Goal: Information Seeking & Learning: Understand process/instructions

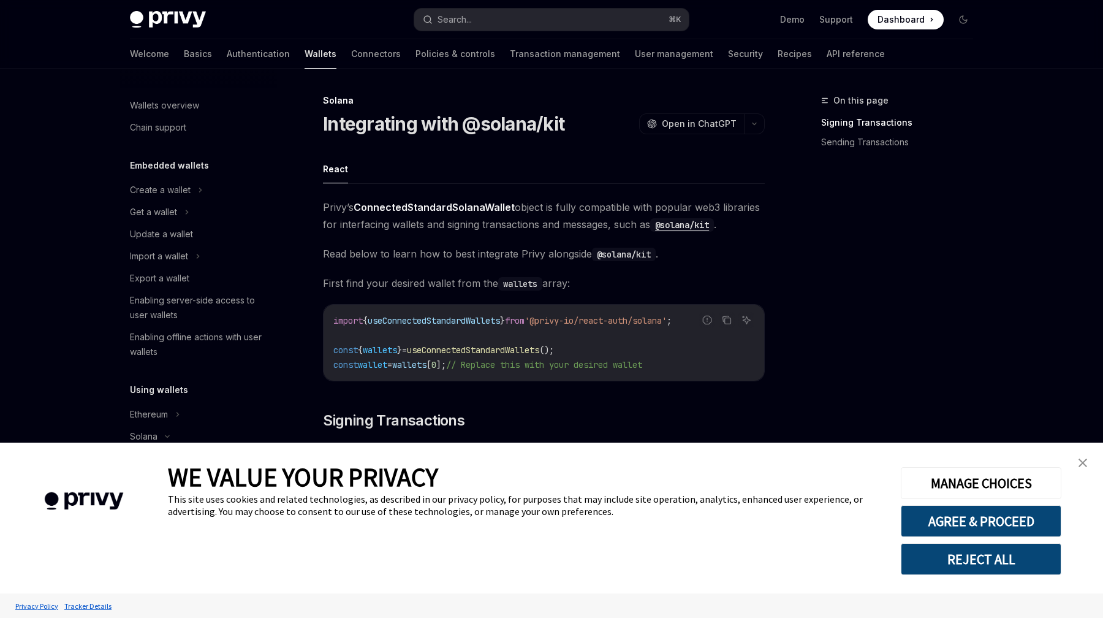
scroll to position [74, 0]
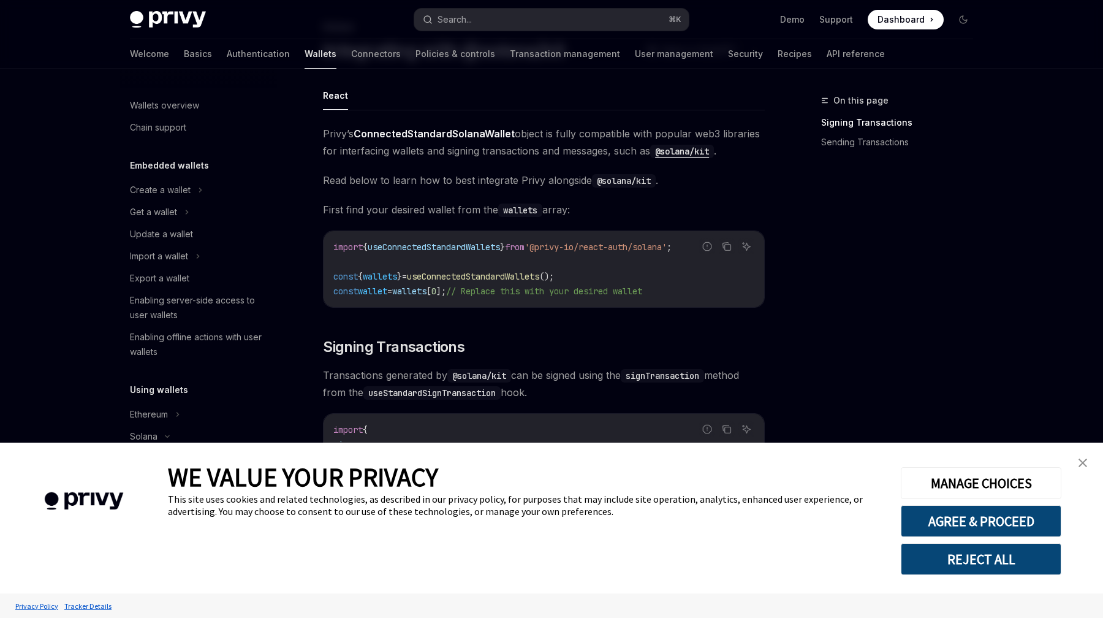
click at [1078, 463] on img "close banner" at bounding box center [1082, 462] width 9 height 9
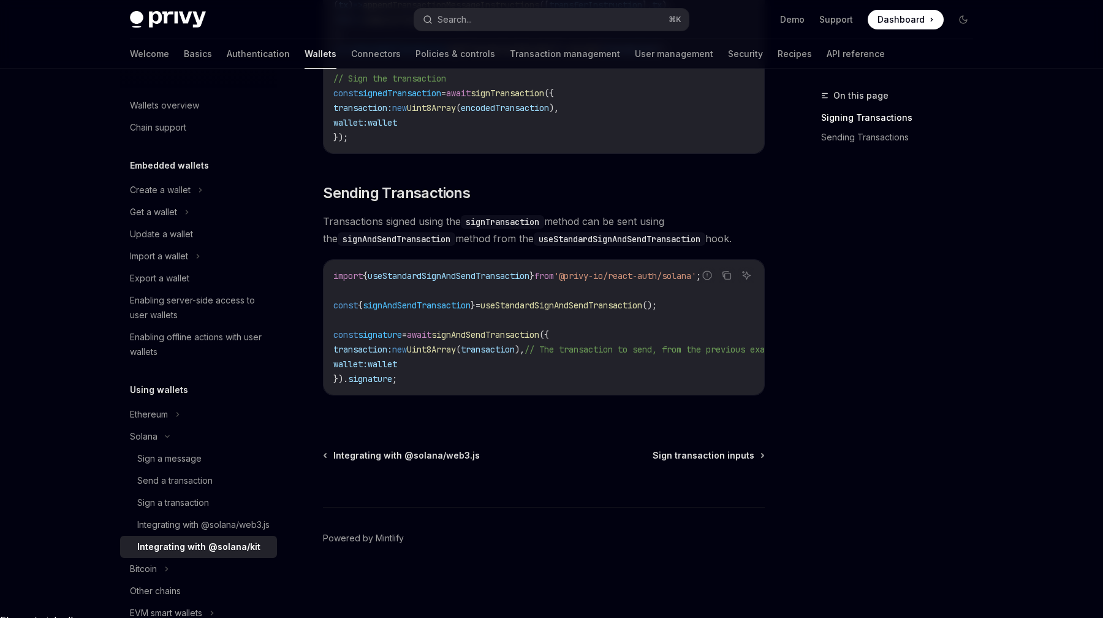
scroll to position [968, 0]
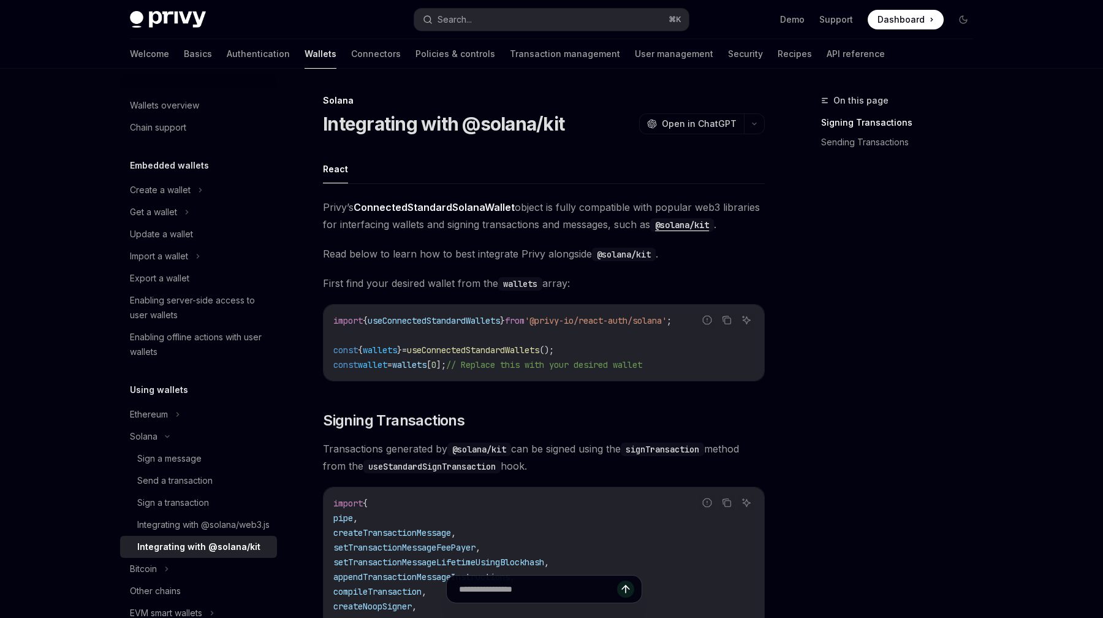
scroll to position [74, 0]
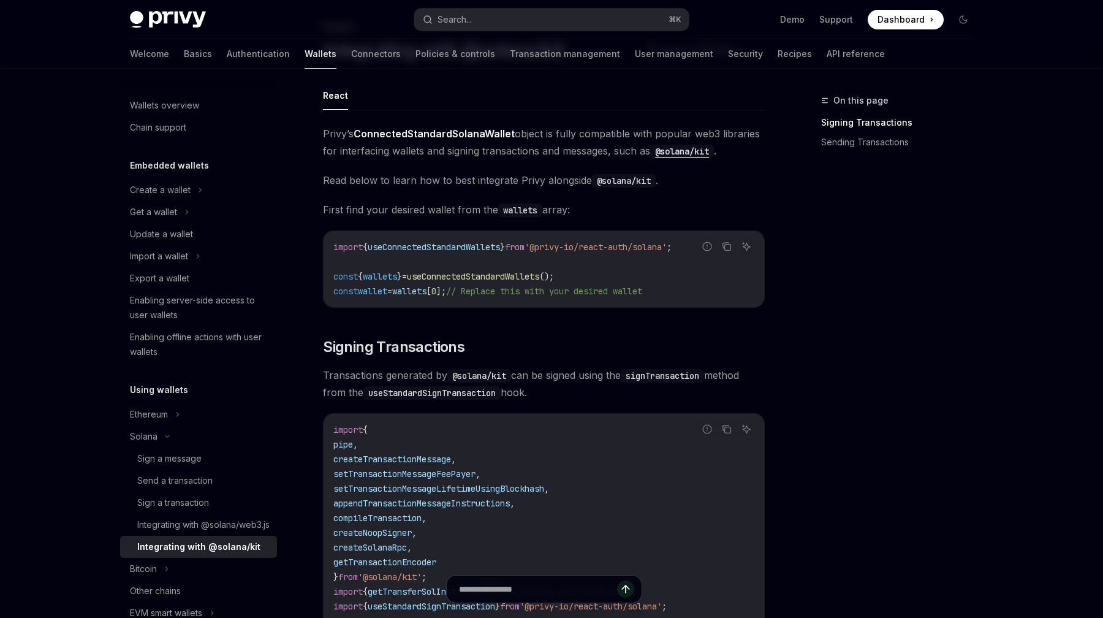
type textarea "*"
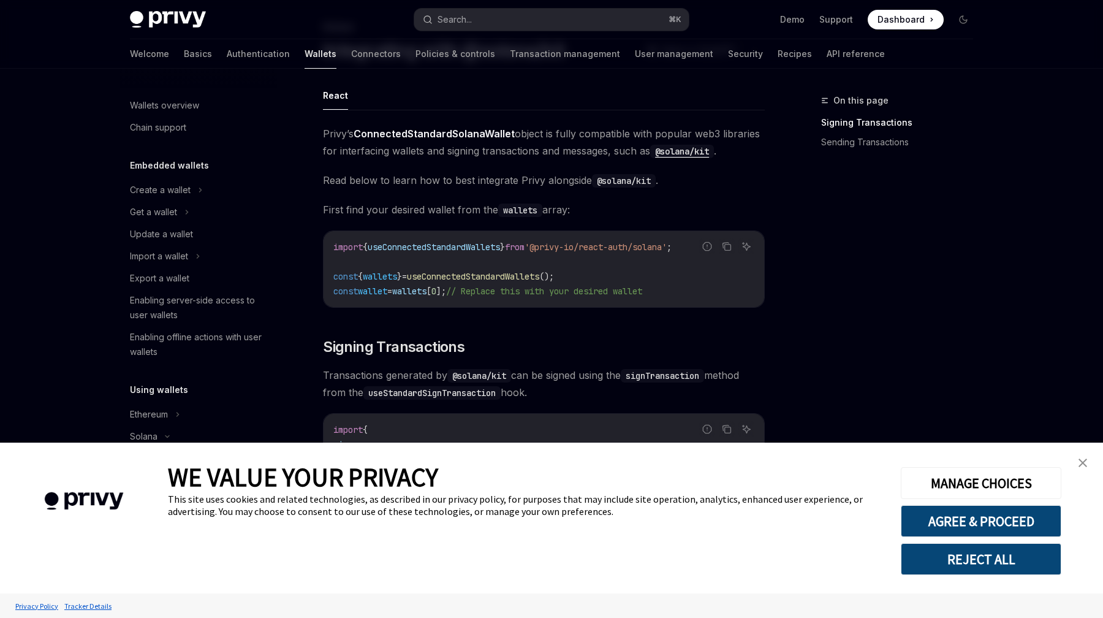
click at [1082, 458] on img "close banner" at bounding box center [1082, 462] width 9 height 9
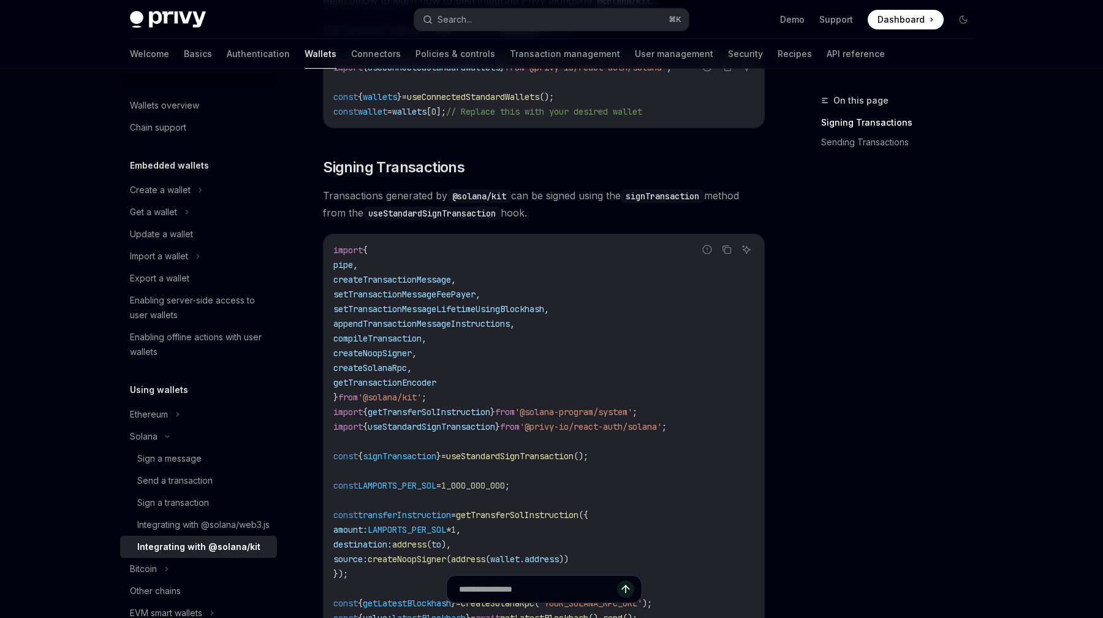
scroll to position [267, 0]
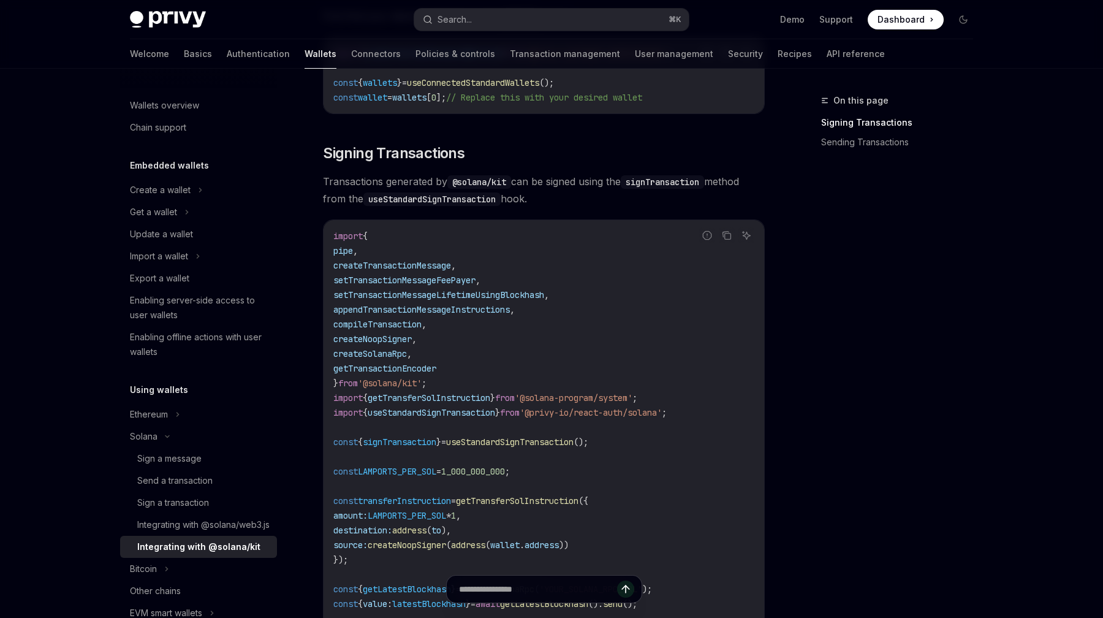
click at [450, 383] on code "import { pipe , createTransactionMessage , setTransactionMessageFeePayer , setT…" at bounding box center [543, 538] width 421 height 618
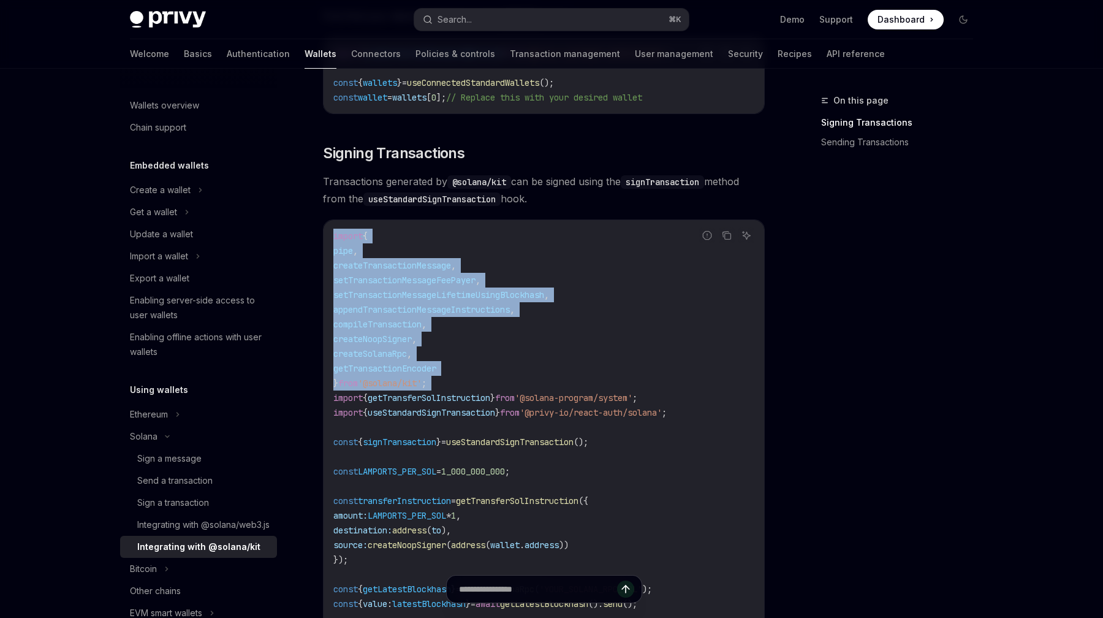
drag, startPoint x: 450, startPoint y: 383, endPoint x: 326, endPoint y: 239, distance: 190.3
click at [326, 239] on div "import { pipe , createTransactionMessage , setTransactionMessageFeePayer , setT…" at bounding box center [544, 537] width 441 height 635
copy code "import { pipe , createTransactionMessage , setTransactionMessageFeePayer , setT…"
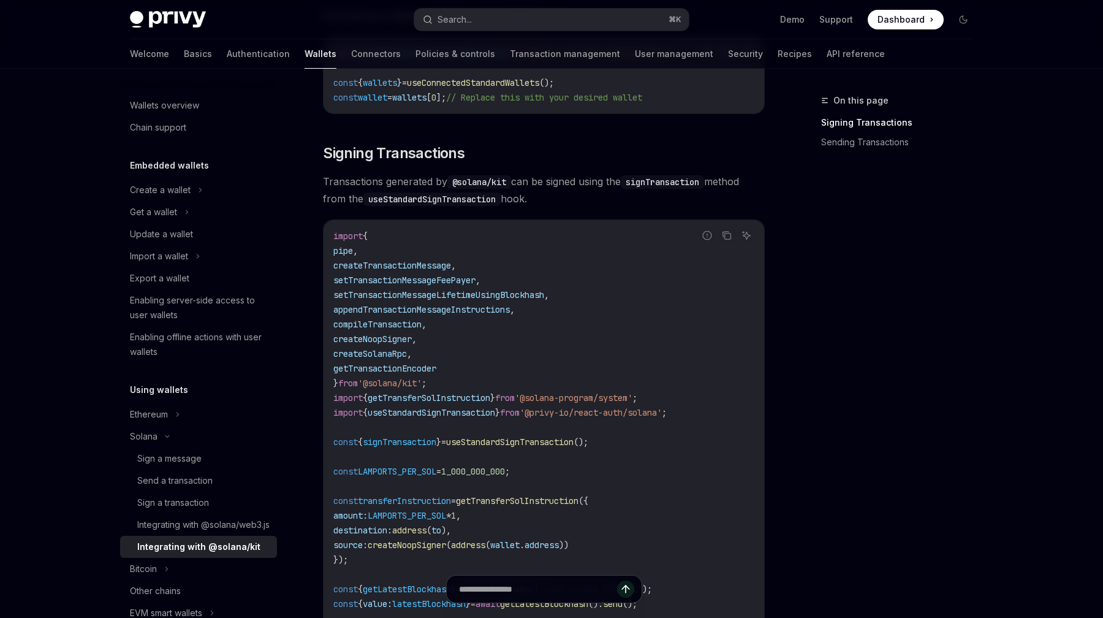
click at [485, 412] on span "useStandardSignTransaction" at bounding box center [431, 412] width 127 height 11
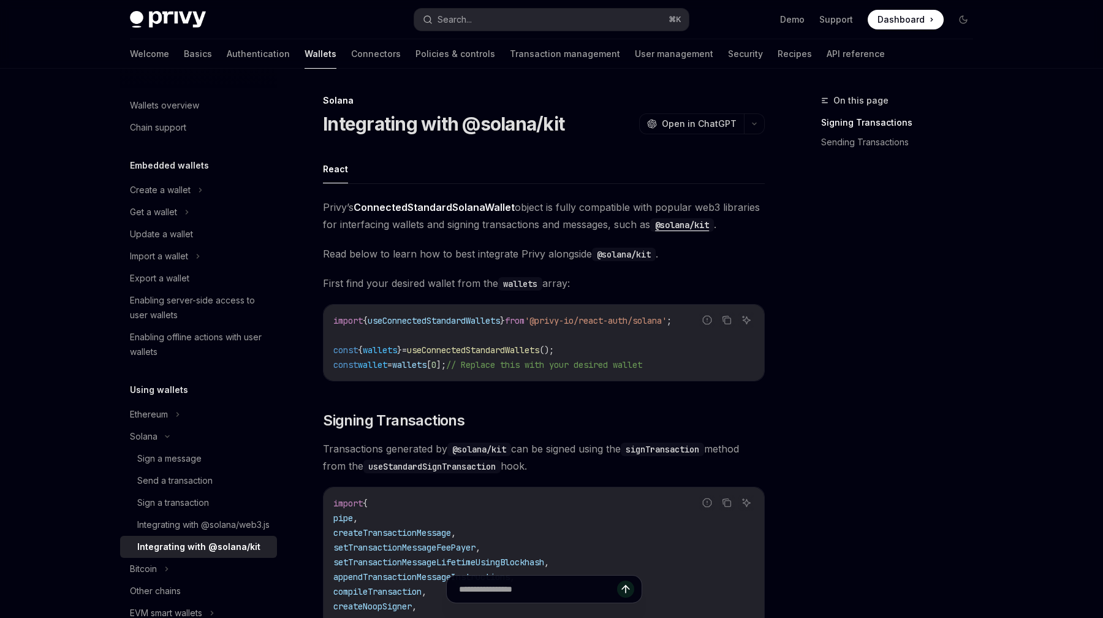
scroll to position [1, 0]
drag, startPoint x: 602, startPoint y: 348, endPoint x: 313, endPoint y: 348, distance: 289.8
copy span "const { wallets } = useConnectedStandardWallets ();"
click at [595, 321] on span "'@privy-io/react-auth/solana'" at bounding box center [596, 319] width 142 height 11
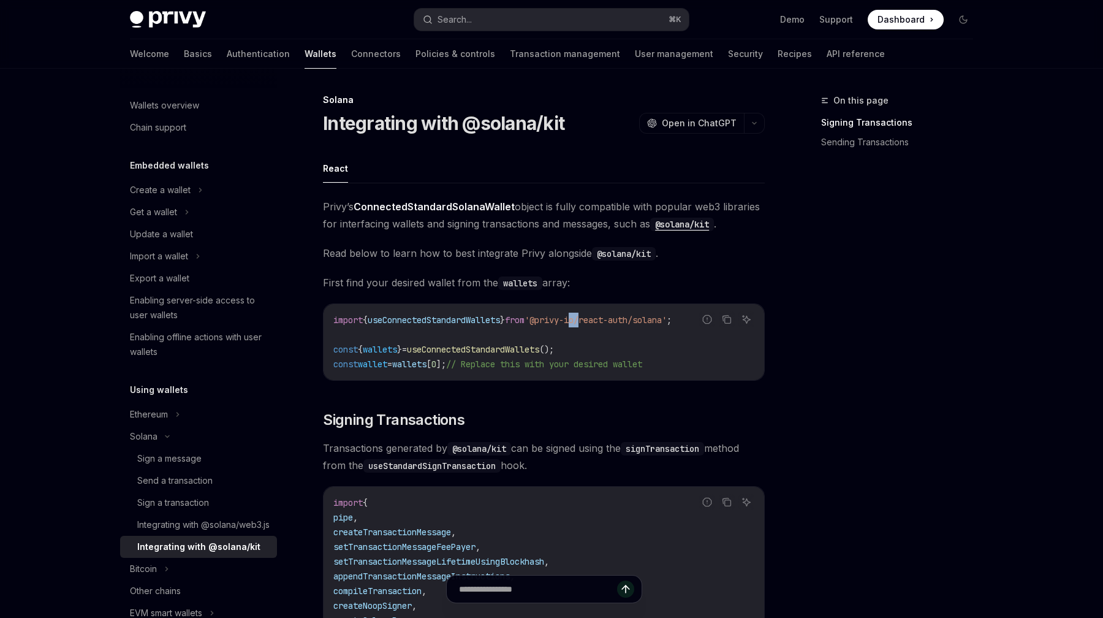
click at [595, 321] on span "'@privy-io/react-auth/solana'" at bounding box center [596, 319] width 142 height 11
drag, startPoint x: 694, startPoint y: 320, endPoint x: 556, endPoint y: 319, distance: 138.5
click at [556, 319] on span "'@privy-io/react-auth/solana'" at bounding box center [596, 319] width 142 height 11
copy span "@privy-io/react-auth/solana"
click at [636, 322] on span "'@privy-io/react-auth/solana'" at bounding box center [596, 319] width 142 height 11
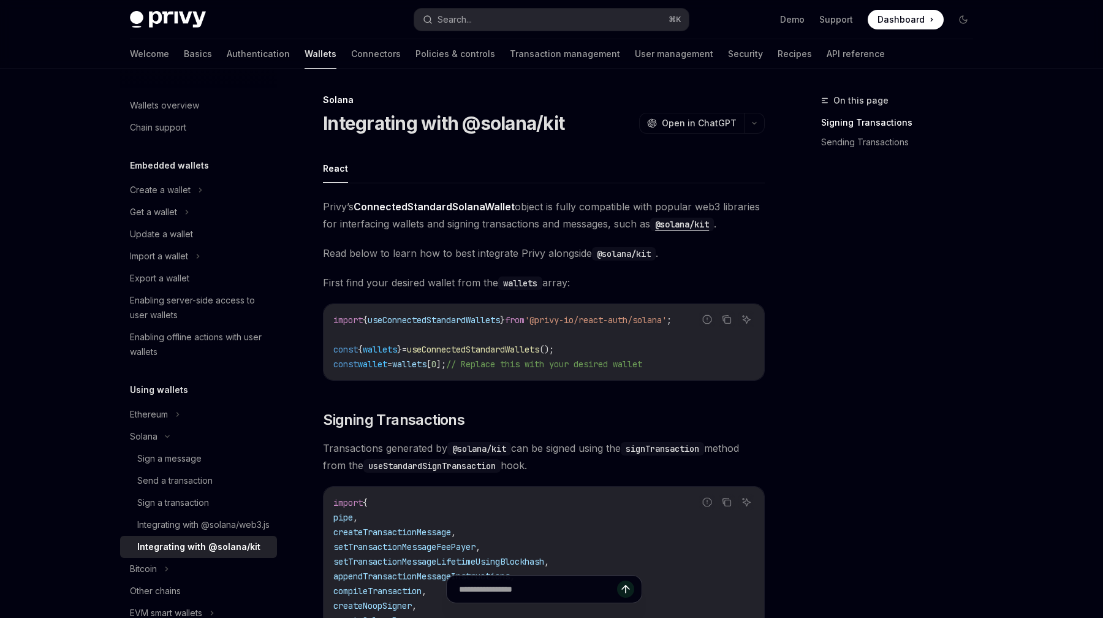
click at [667, 319] on span "'@privy-io/react-auth/solana'" at bounding box center [596, 319] width 142 height 11
copy code "import { useConnectedStandardWallets } from '@privy-io/react-auth/solana' ;"
